Goal: Navigation & Orientation: Find specific page/section

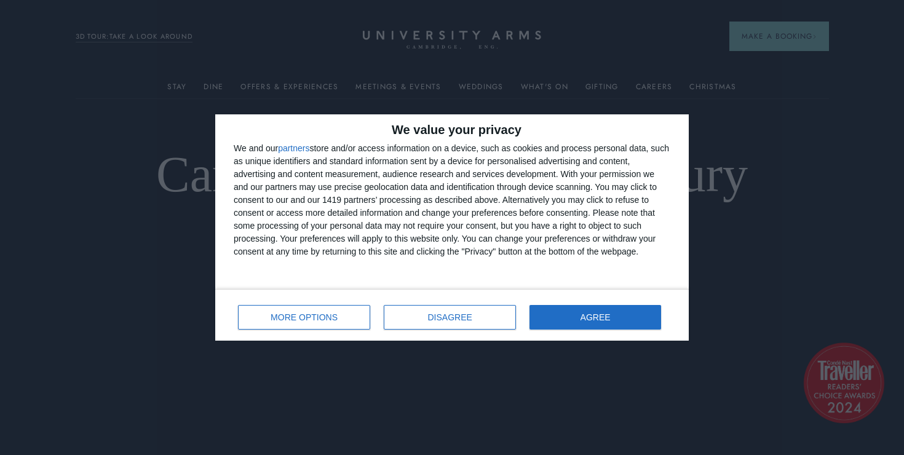
click at [572, 329] on div "MORE OPTIONS DISAGREE AGREE" at bounding box center [452, 315] width 436 height 35
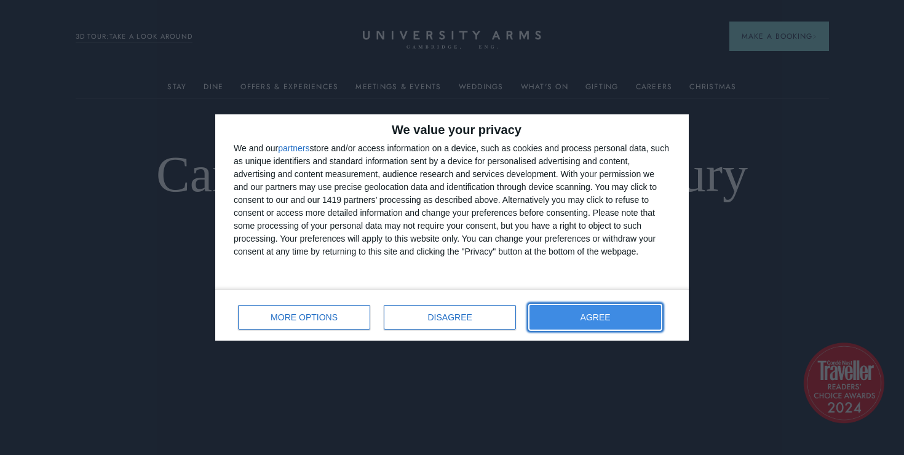
click at [570, 323] on button "AGREE" at bounding box center [595, 317] width 132 height 25
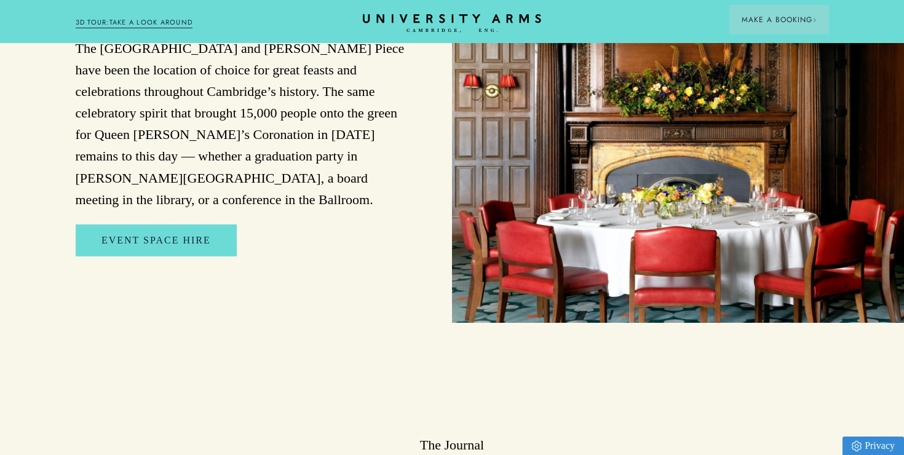
scroll to position [2785, 0]
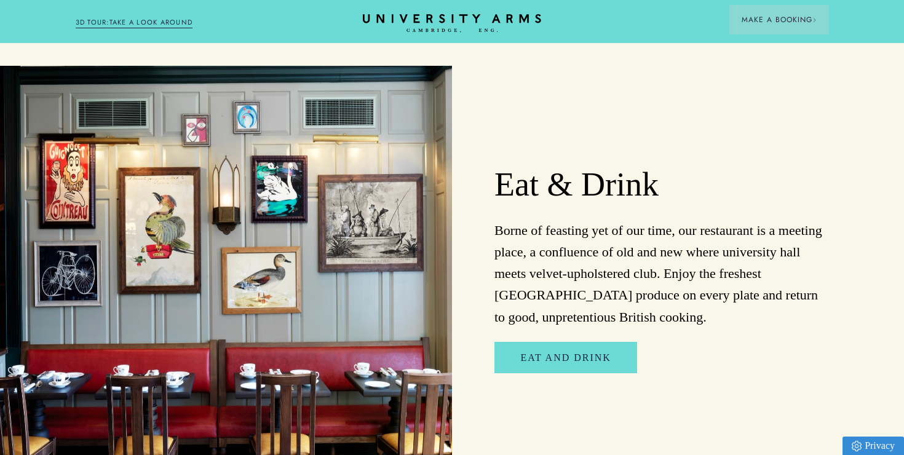
scroll to position [1949, 0]
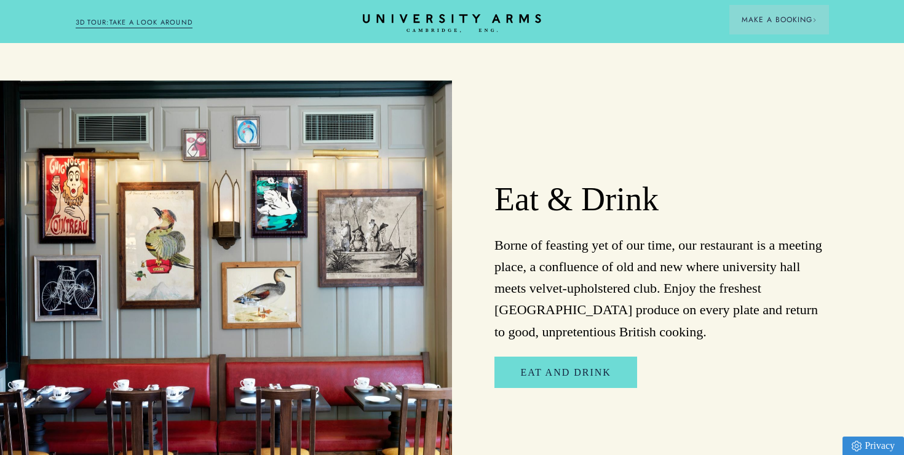
click at [177, 25] on link "3D TOUR:TAKE A LOOK AROUND" at bounding box center [134, 22] width 117 height 11
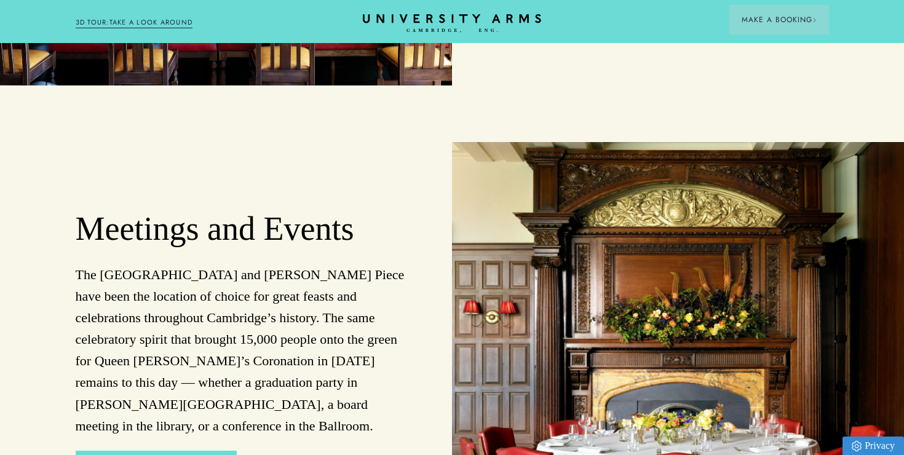
scroll to position [2349, 0]
